Goal: Information Seeking & Learning: Learn about a topic

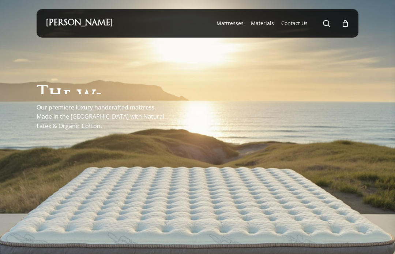
scroll to position [1808, 0]
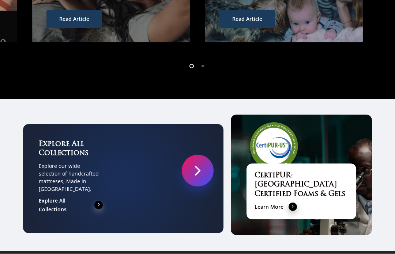
click at [201, 155] on link at bounding box center [198, 171] width 32 height 32
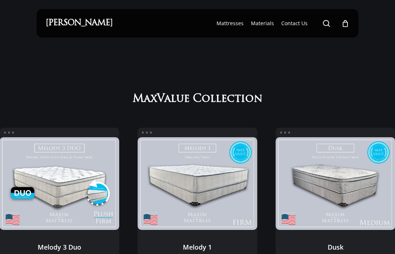
click at [326, 23] on span "Main Menu" at bounding box center [326, 23] width 7 height 7
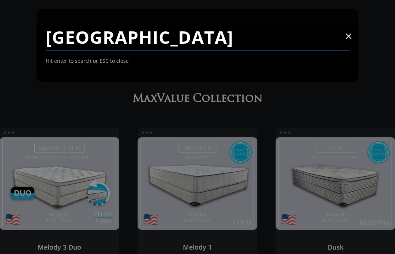
click at [143, 35] on input "Seattle" at bounding box center [197, 37] width 303 height 28
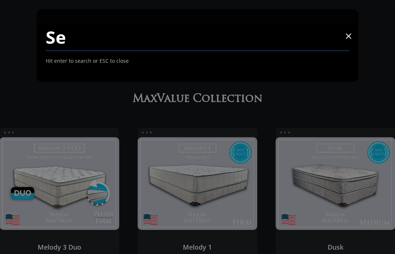
type input "S"
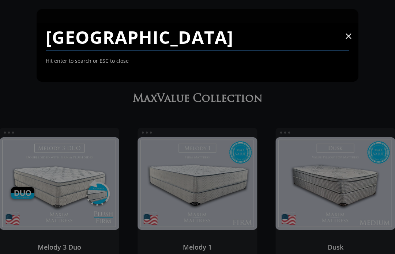
type input "Windsor"
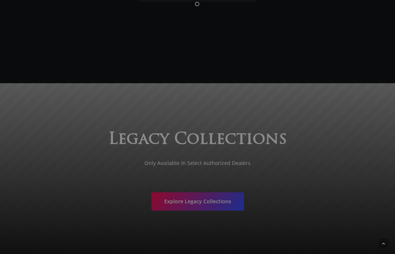
scroll to position [1116, 0]
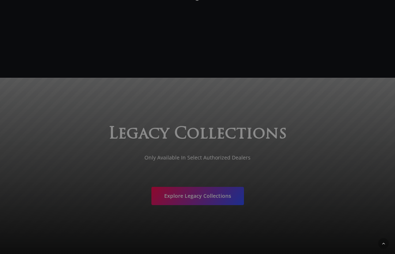
click at [197, 193] on span "Explore Legacy Collections" at bounding box center [197, 196] width 67 height 7
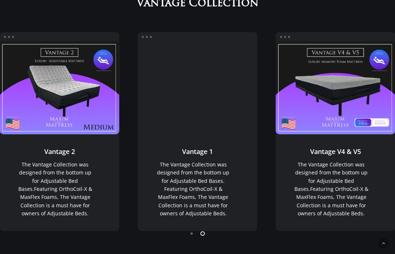
scroll to position [467, 0]
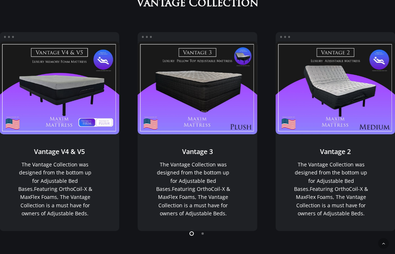
click at [193, 93] on link "Vantage 3" at bounding box center [196, 88] width 119 height 93
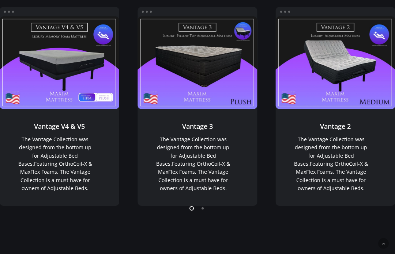
scroll to position [427, 0]
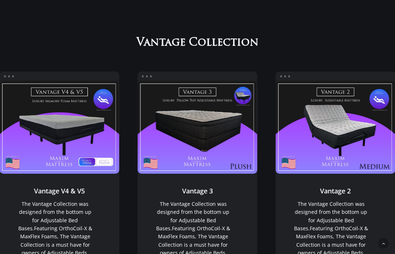
click at [53, 129] on link "Vantage V4 & V5" at bounding box center [59, 127] width 119 height 93
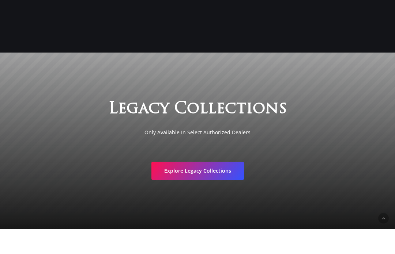
scroll to position [1141, 0]
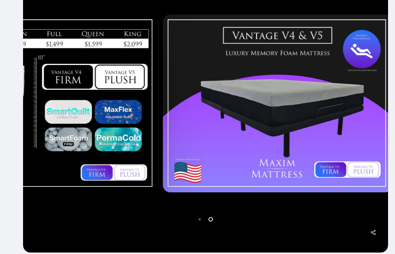
scroll to position [141, 0]
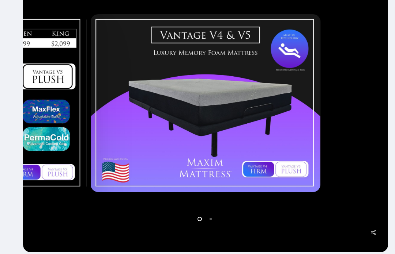
click at [268, 121] on img at bounding box center [206, 103] width 230 height 178
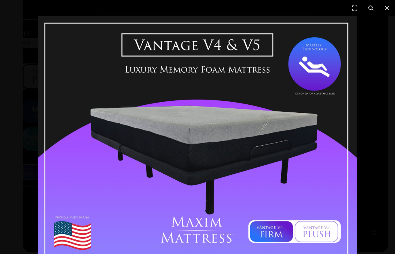
click at [389, 8] on icon at bounding box center [386, 8] width 9 height 9
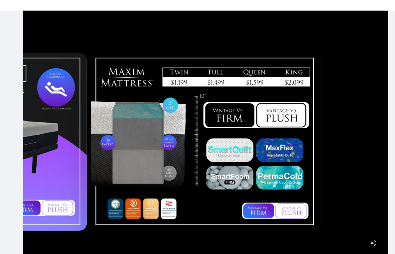
scroll to position [0, 0]
